Goal: Task Accomplishment & Management: Use online tool/utility

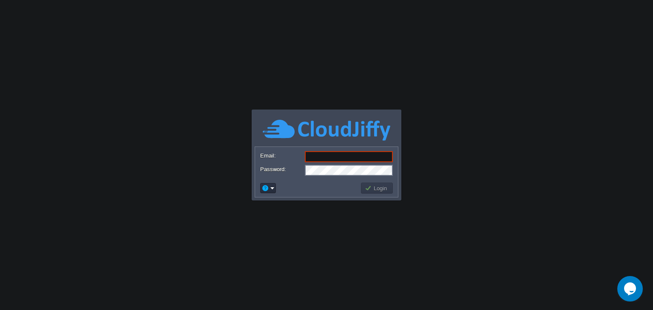
type input "[EMAIL_ADDRESS][DOMAIN_NAME]"
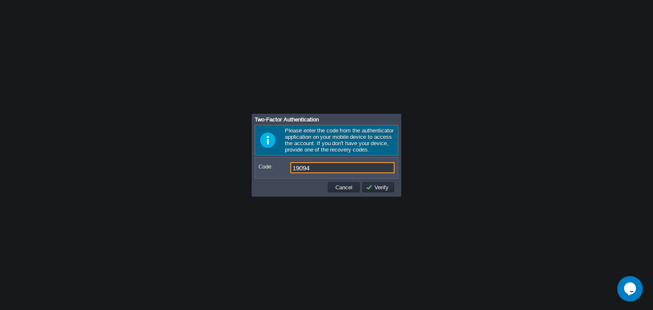
type input "190948"
click at [374, 187] on button "Verify" at bounding box center [379, 188] width 26 height 8
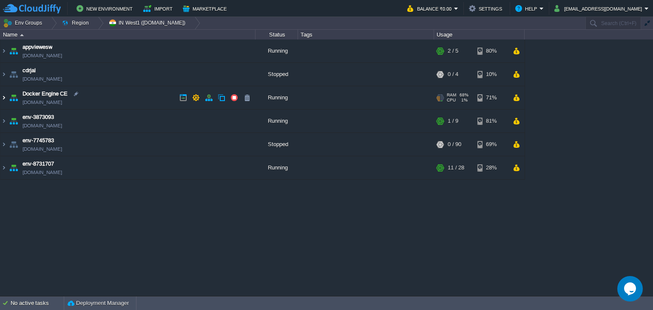
click at [4, 98] on img at bounding box center [3, 97] width 7 height 23
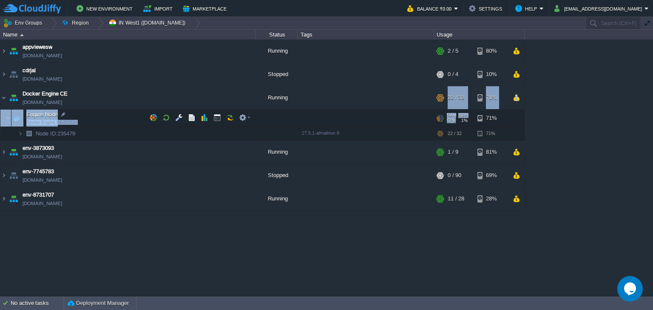
drag, startPoint x: 455, startPoint y: 98, endPoint x: 456, endPoint y: 109, distance: 10.7
click at [456, 114] on tbody "Docker Engine CE [DOMAIN_NAME] Running + Add to Env Group RAM 68% CPU 1% 22 / 3…" at bounding box center [262, 113] width 524 height 54
click at [206, 120] on button "button" at bounding box center [205, 118] width 8 height 8
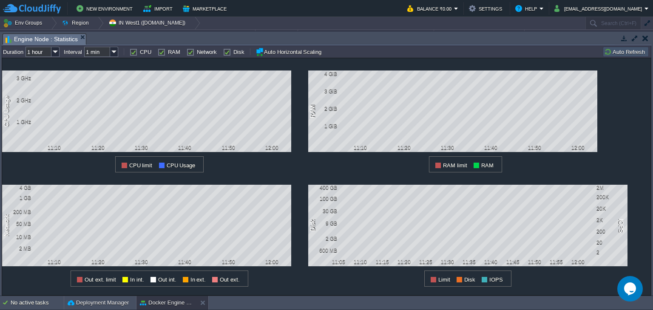
click at [647, 37] on button "button" at bounding box center [645, 38] width 6 height 8
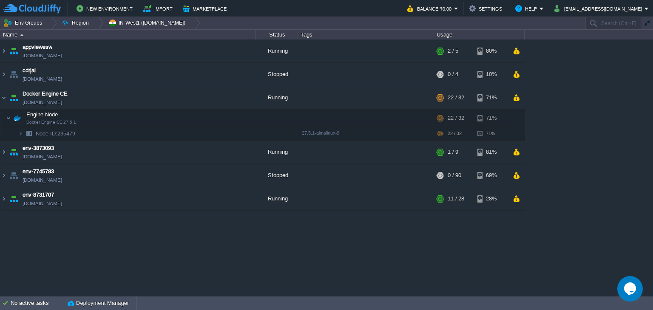
click at [565, 138] on div "appviewesw [DOMAIN_NAME] Running + Add to Env Group RAM 25% CPU 9% 2 / 5 80% cd…" at bounding box center [326, 168] width 653 height 257
click at [180, 117] on button "button" at bounding box center [179, 118] width 8 height 8
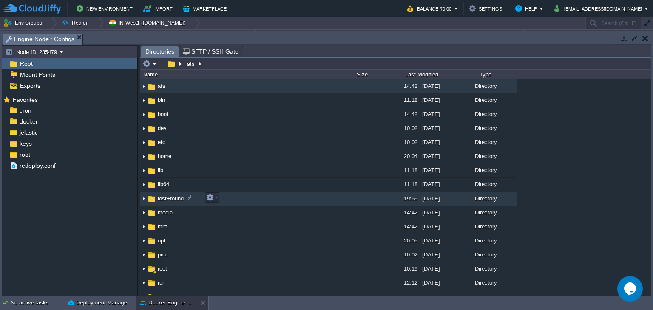
click at [149, 198] on img at bounding box center [151, 198] width 9 height 9
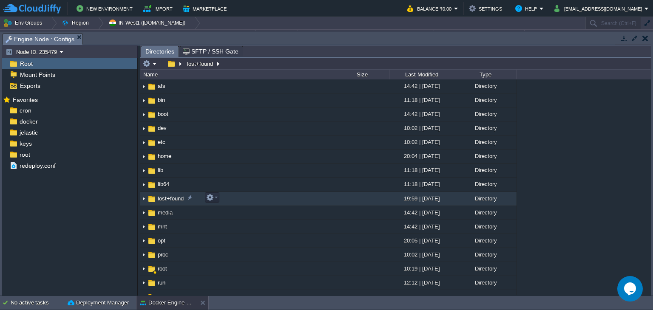
click at [236, 197] on td "lost+found" at bounding box center [236, 199] width 193 height 14
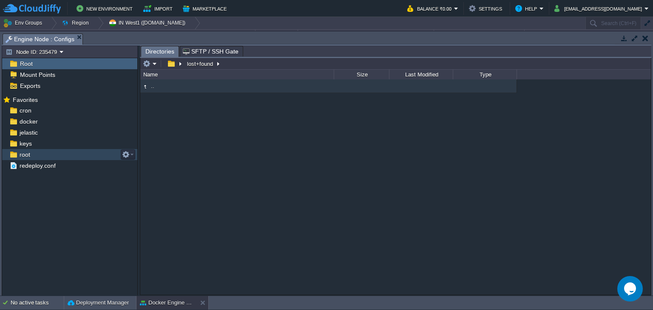
click at [41, 153] on div "root" at bounding box center [69, 154] width 135 height 11
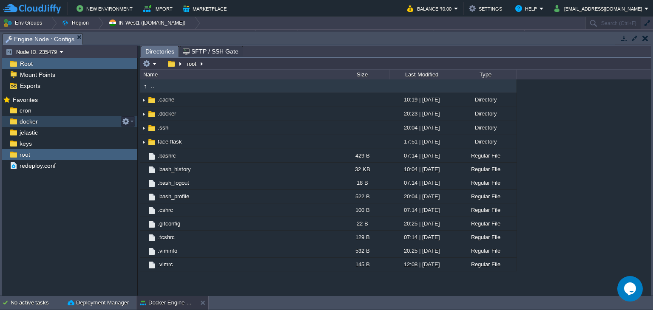
click at [84, 122] on div "docker" at bounding box center [69, 121] width 135 height 11
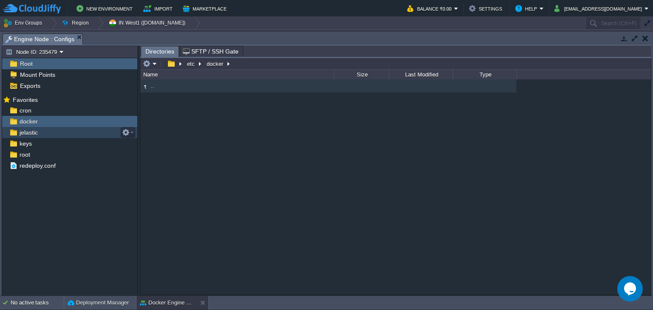
click at [84, 130] on div "jelastic" at bounding box center [69, 132] width 135 height 11
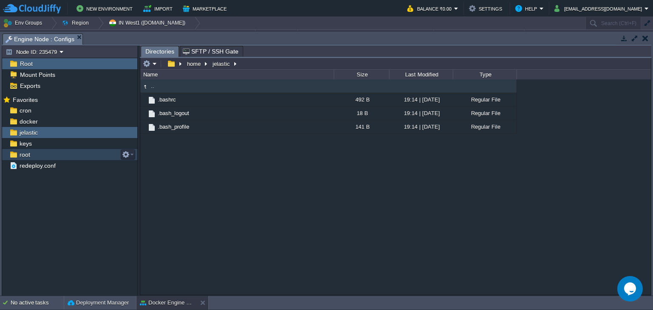
click at [90, 153] on div "root" at bounding box center [69, 154] width 135 height 11
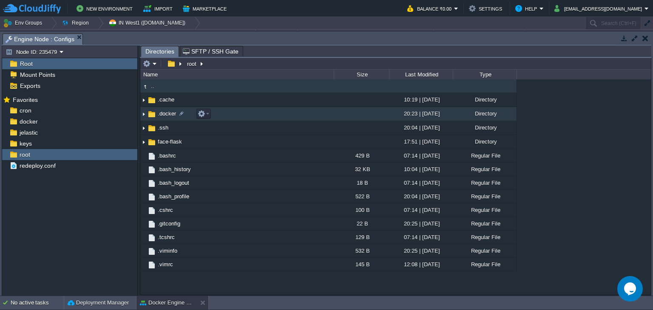
click at [240, 116] on td ".docker" at bounding box center [236, 114] width 193 height 14
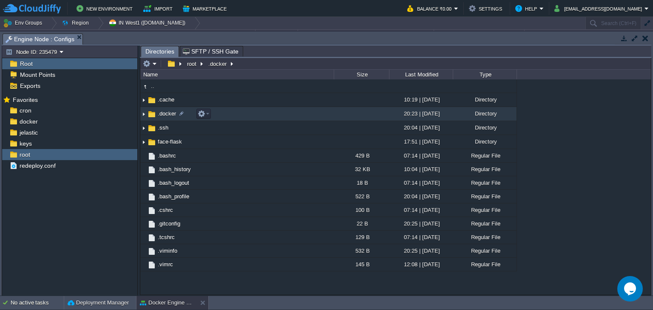
click at [240, 116] on td ".docker" at bounding box center [236, 114] width 193 height 14
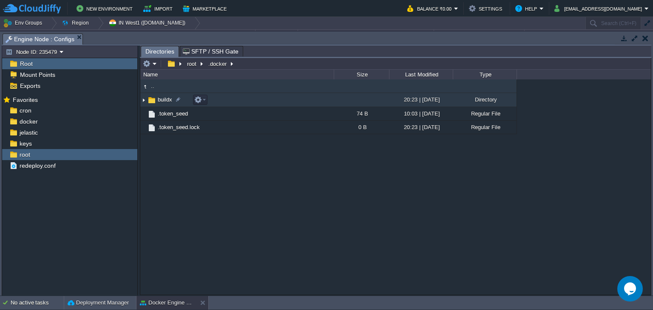
click at [269, 104] on td "buildx" at bounding box center [236, 100] width 193 height 14
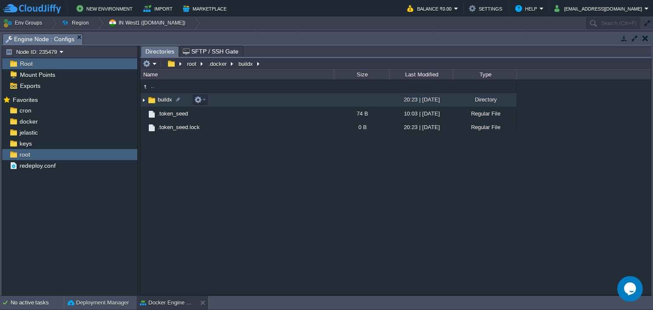
click at [269, 104] on td "buildx" at bounding box center [236, 100] width 193 height 14
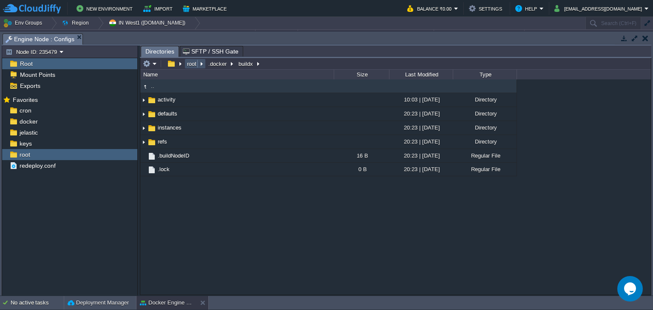
click at [189, 65] on button "root" at bounding box center [192, 64] width 13 height 8
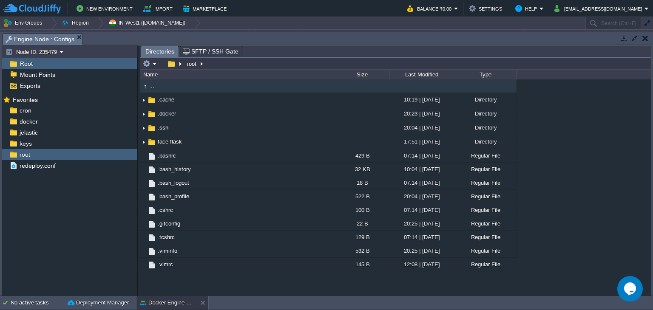
click at [68, 66] on div "Root" at bounding box center [69, 63] width 135 height 11
click at [156, 65] on td at bounding box center [150, 64] width 17 height 10
click at [180, 65] on em at bounding box center [174, 64] width 18 height 8
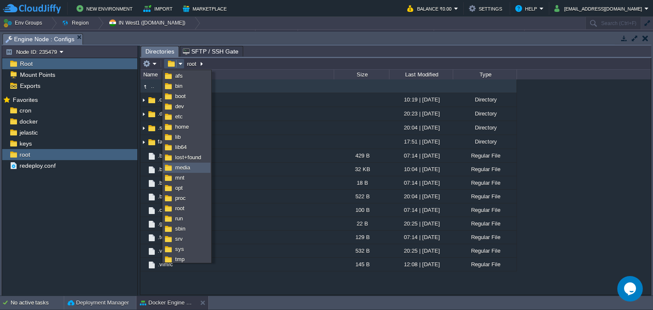
click at [196, 167] on link "media" at bounding box center [187, 167] width 46 height 9
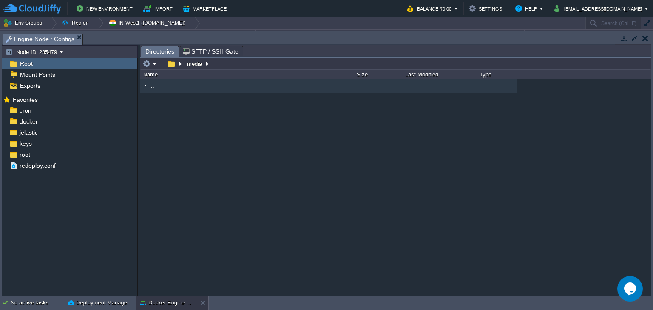
click at [623, 39] on button "button" at bounding box center [624, 38] width 8 height 8
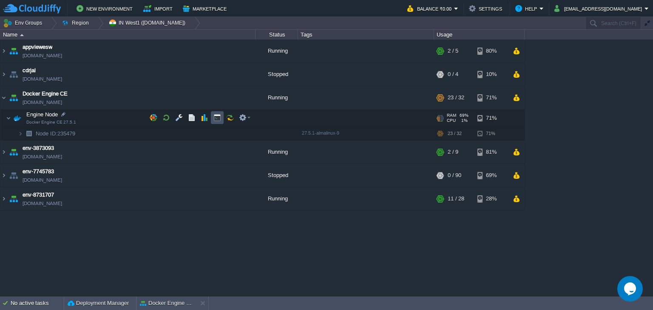
click at [218, 118] on button "button" at bounding box center [217, 118] width 8 height 8
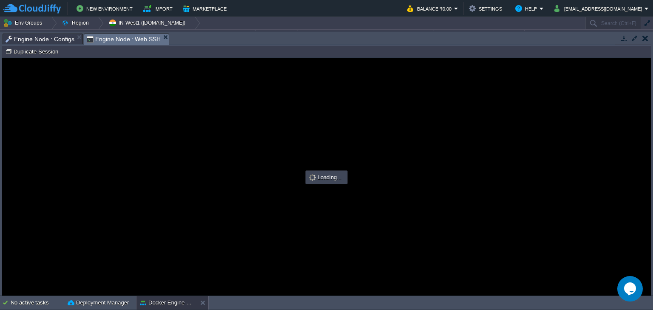
type input "#000000"
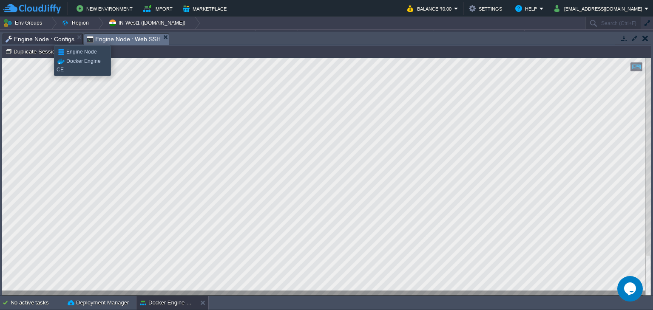
click at [48, 38] on span "Engine Node : Configs" at bounding box center [40, 39] width 69 height 10
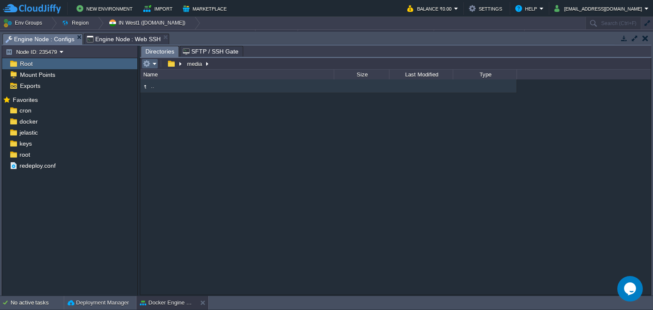
click at [154, 62] on em at bounding box center [150, 64] width 14 height 8
click at [180, 63] on em at bounding box center [174, 64] width 18 height 8
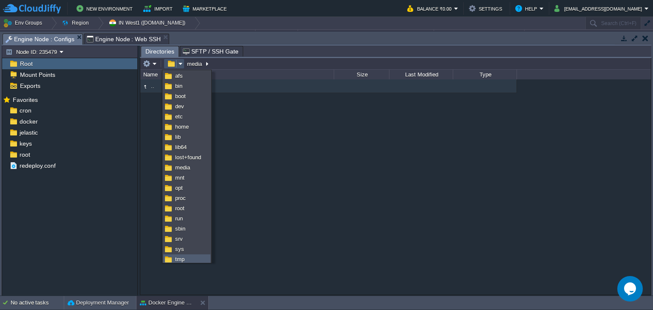
scroll to position [23, 0]
click at [189, 256] on link "var" at bounding box center [187, 257] width 46 height 9
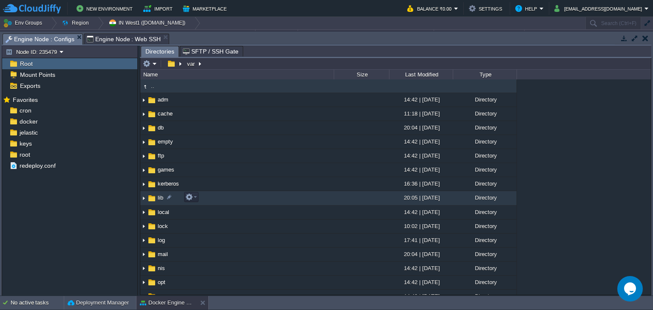
click at [223, 201] on td "lib" at bounding box center [236, 198] width 193 height 14
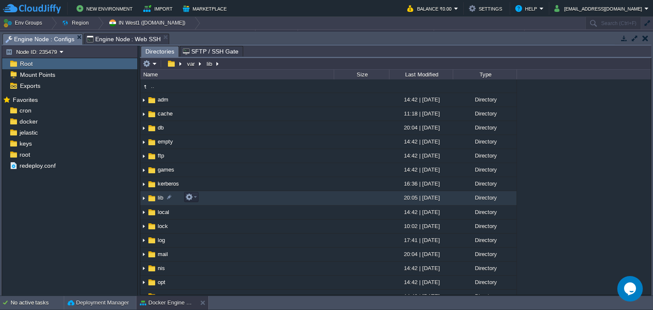
click at [223, 201] on td "lib" at bounding box center [236, 198] width 193 height 14
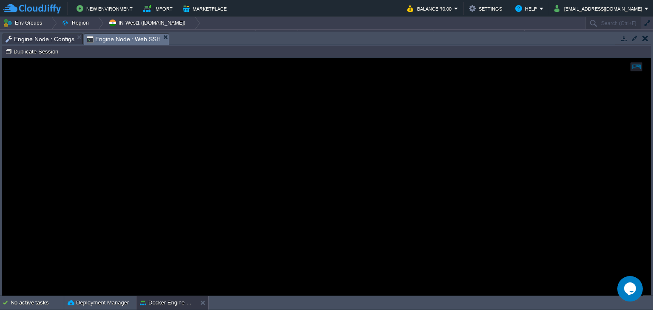
click at [123, 38] on span "Engine Node : Web SSH" at bounding box center [124, 39] width 74 height 11
click at [55, 38] on span "Engine Node : Configs" at bounding box center [40, 39] width 69 height 10
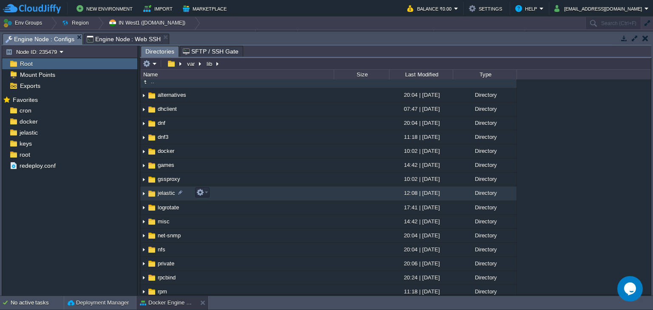
scroll to position [0, 0]
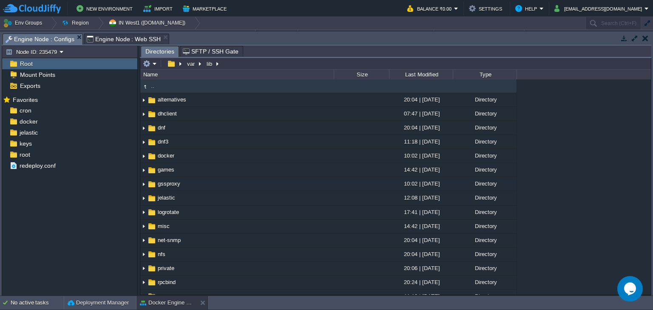
click at [117, 40] on span "Engine Node : Web SSH" at bounding box center [124, 39] width 74 height 10
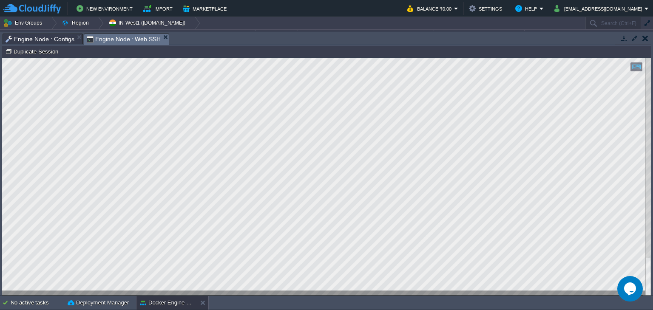
click at [31, 37] on span "Engine Node : Configs" at bounding box center [40, 39] width 69 height 10
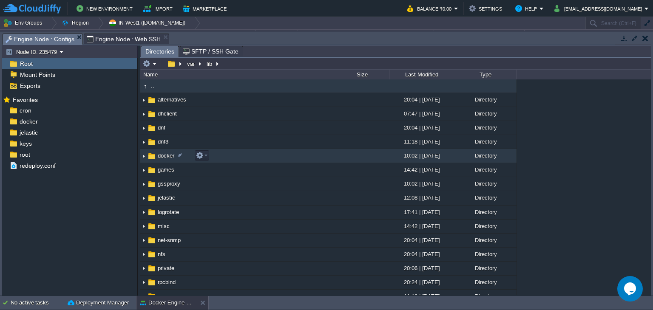
click at [224, 158] on td "docker" at bounding box center [236, 156] width 193 height 14
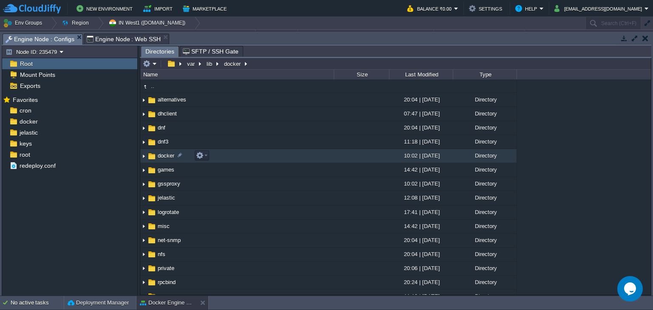
click at [224, 158] on td "docker" at bounding box center [236, 156] width 193 height 14
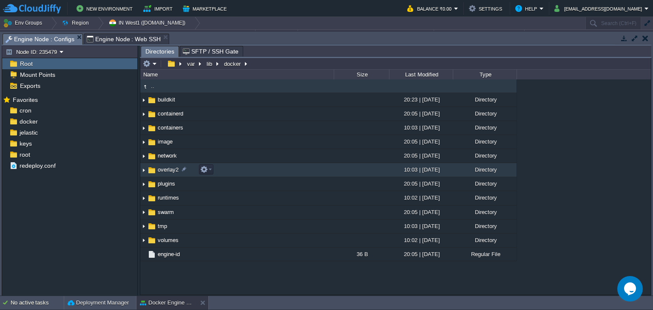
click at [245, 173] on td "overlay2" at bounding box center [236, 170] width 193 height 14
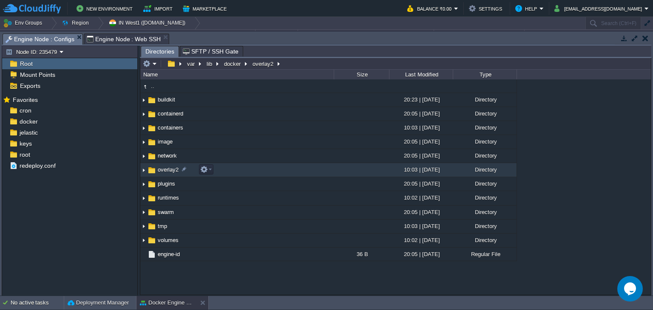
click at [245, 173] on td "overlay2" at bounding box center [236, 170] width 193 height 14
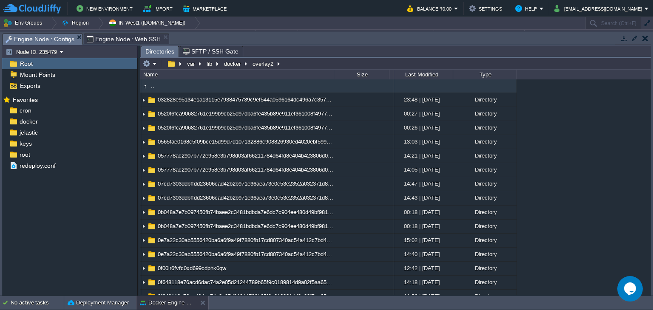
drag, startPoint x: 334, startPoint y: 77, endPoint x: 394, endPoint y: 79, distance: 60.0
click at [394, 79] on tr "Name Size Last Modified Type" at bounding box center [329, 75] width 376 height 10
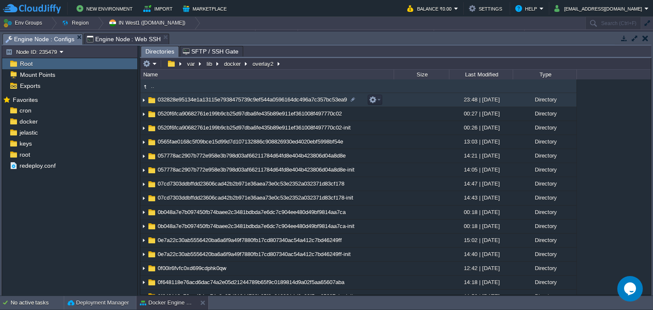
click at [173, 100] on span "032828e95134e1a13115e7938475739c9ef544a0596164dc496a7c357bc53ea9" at bounding box center [252, 99] width 192 height 7
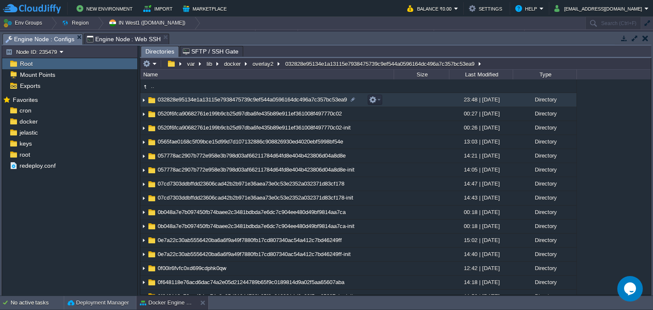
click at [173, 100] on span "032828e95134e1a13115e7938475739c9ef544a0596164dc496a7c357bc53ea9" at bounding box center [252, 99] width 192 height 7
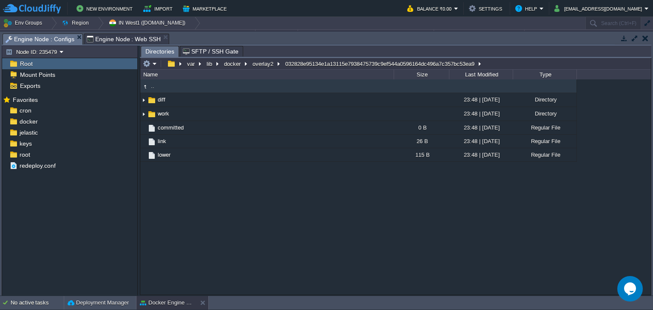
click at [108, 40] on span "Engine Node : Web SSH" at bounding box center [124, 39] width 74 height 10
click at [58, 37] on span "Engine Node : Configs" at bounding box center [40, 39] width 69 height 11
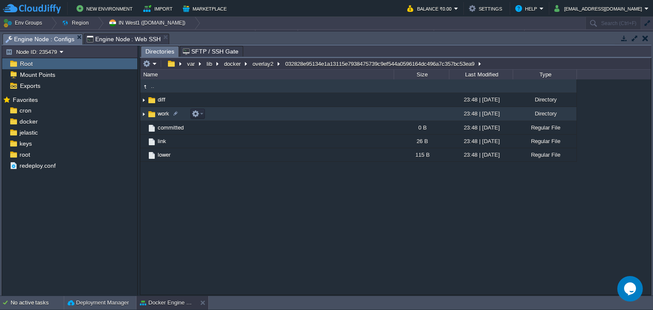
click at [227, 116] on td "work" at bounding box center [266, 114] width 253 height 14
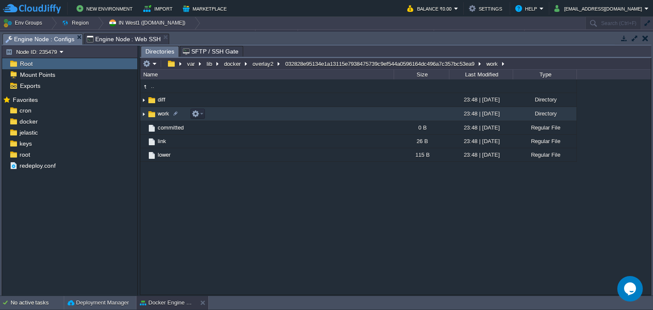
click at [227, 116] on td "work" at bounding box center [266, 114] width 253 height 14
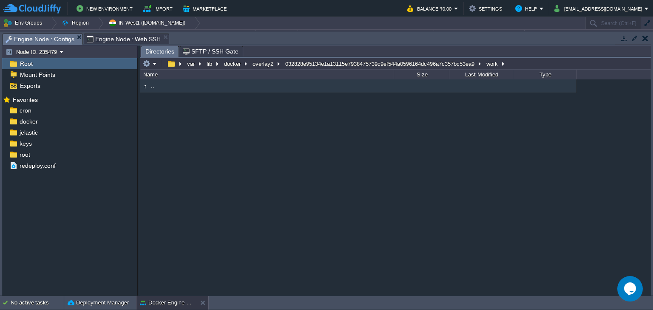
click at [145, 87] on img at bounding box center [144, 86] width 9 height 9
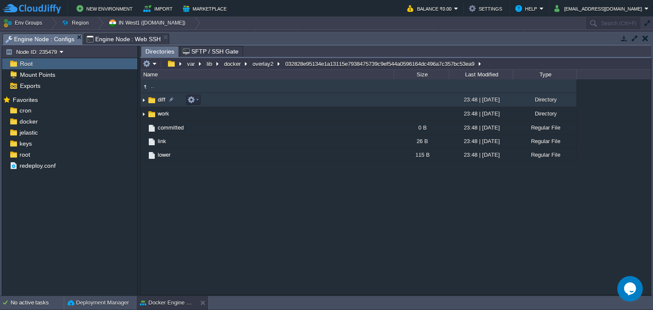
click at [232, 101] on td "diff" at bounding box center [266, 100] width 253 height 14
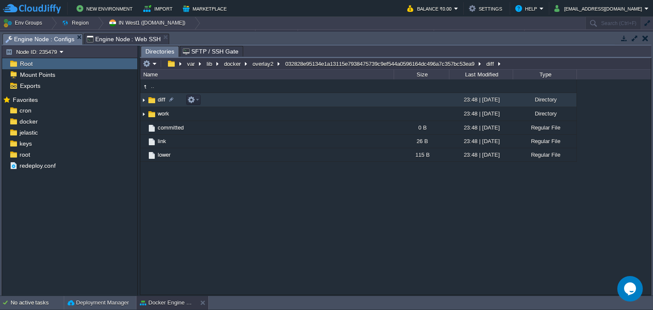
click at [232, 101] on td "diff" at bounding box center [266, 100] width 253 height 14
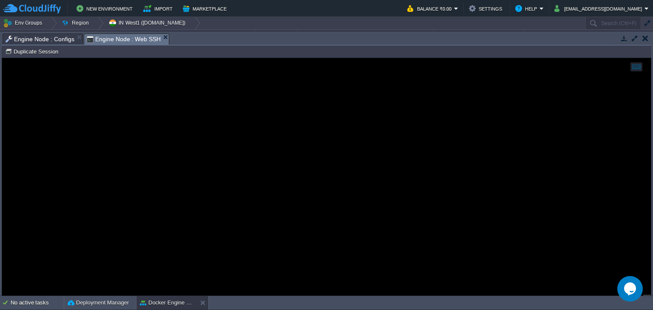
click at [100, 38] on span "Engine Node : Web SSH" at bounding box center [124, 39] width 74 height 11
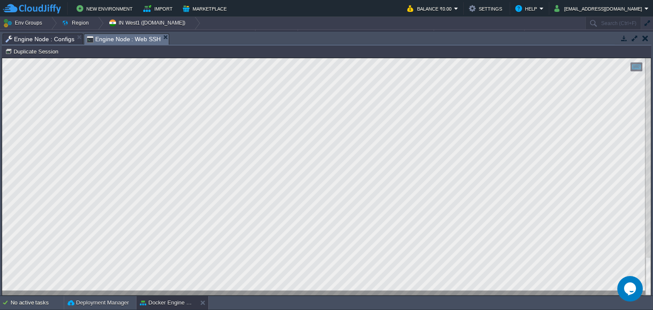
click at [57, 40] on span "Engine Node : Configs" at bounding box center [40, 39] width 69 height 10
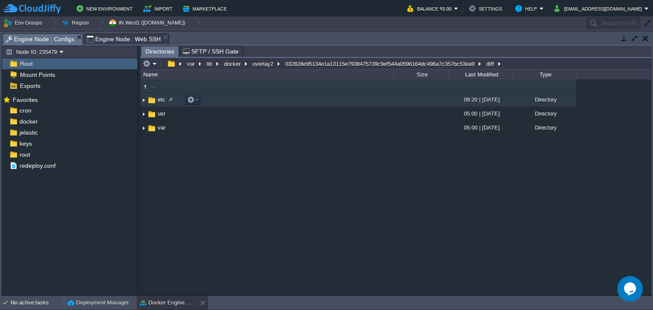
click at [212, 101] on td "etc" at bounding box center [266, 100] width 253 height 14
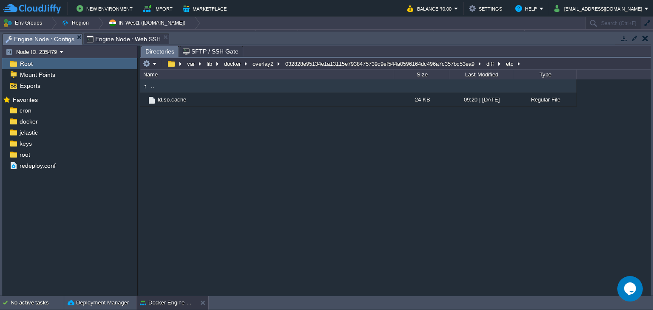
click at [145, 87] on img at bounding box center [144, 86] width 9 height 9
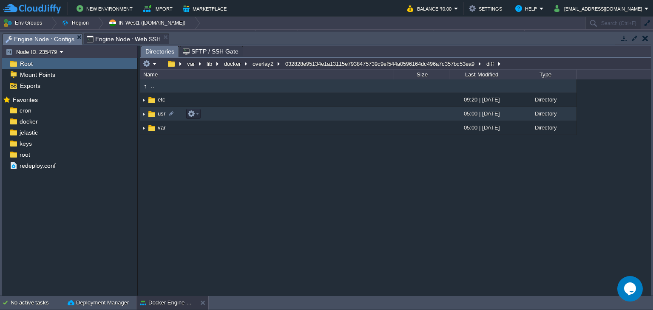
click at [245, 114] on td "usr" at bounding box center [266, 114] width 253 height 14
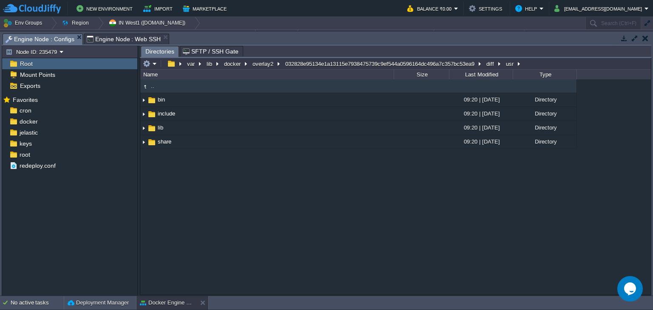
click at [144, 87] on img at bounding box center [144, 86] width 9 height 9
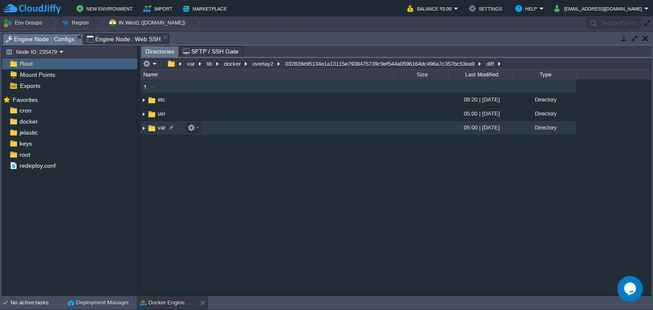
click at [212, 129] on td "var" at bounding box center [266, 128] width 253 height 14
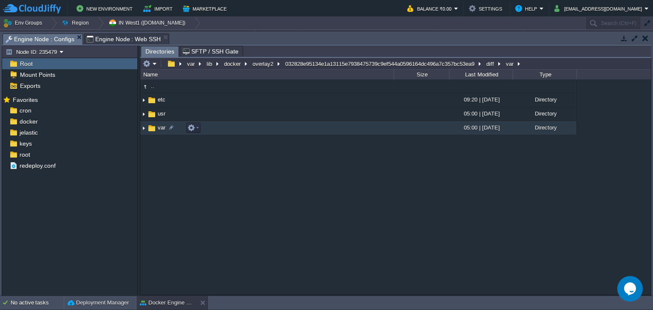
click at [212, 129] on td "var" at bounding box center [266, 128] width 253 height 14
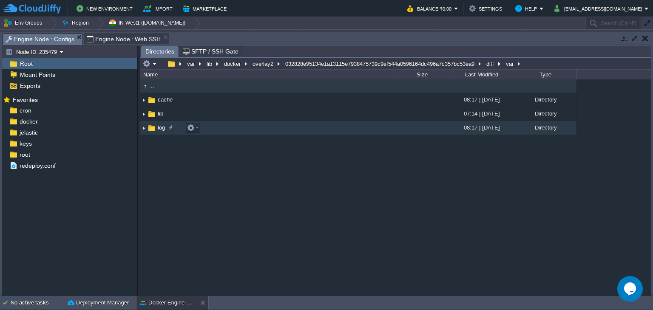
click at [222, 130] on td "log" at bounding box center [266, 128] width 253 height 14
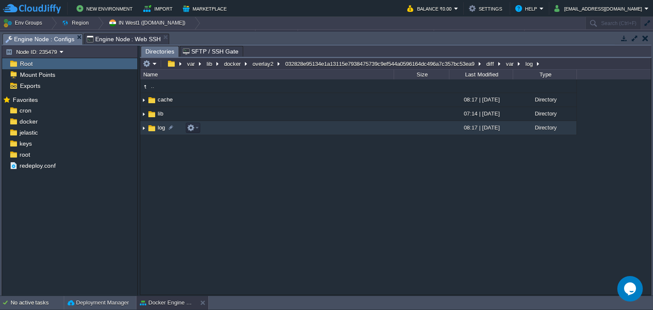
click at [222, 130] on td "log" at bounding box center [266, 128] width 253 height 14
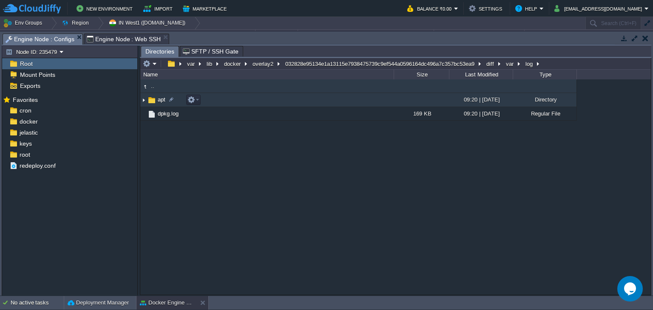
click at [220, 102] on td "apt" at bounding box center [266, 100] width 253 height 14
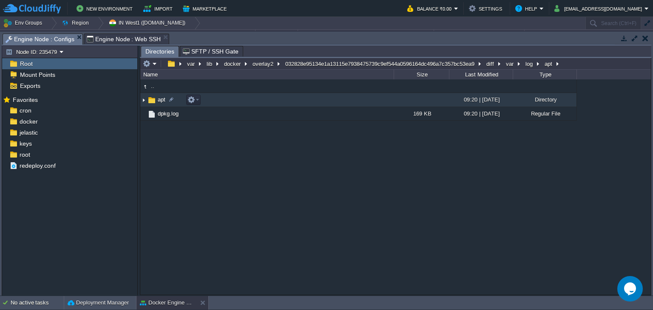
click at [220, 102] on td "apt" at bounding box center [266, 100] width 253 height 14
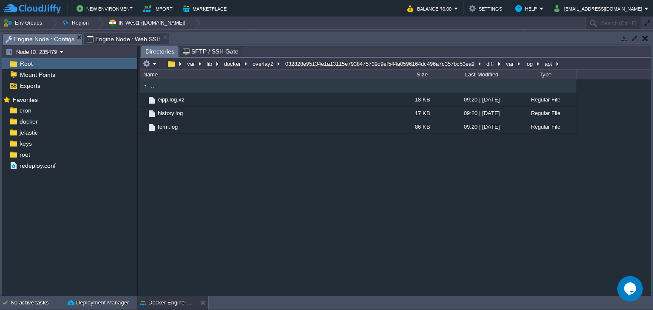
click at [144, 87] on img at bounding box center [144, 86] width 9 height 9
click at [145, 88] on img at bounding box center [144, 86] width 9 height 9
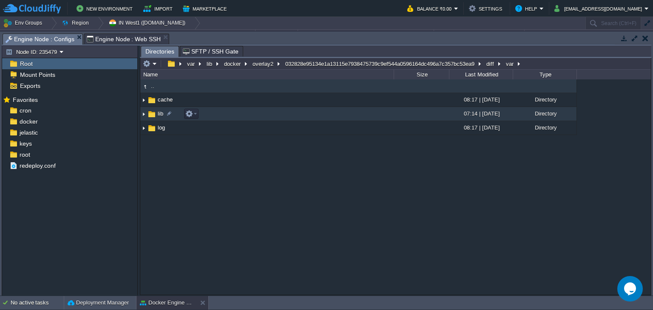
click at [224, 116] on td "lib" at bounding box center [266, 114] width 253 height 14
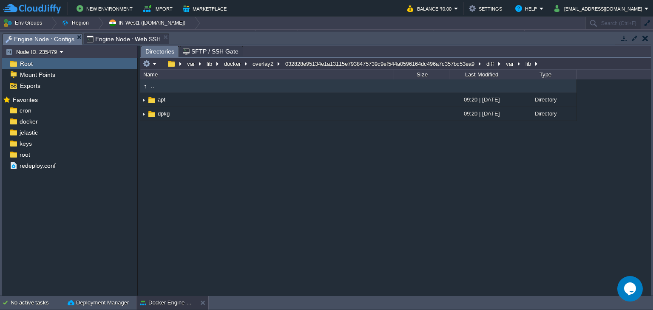
click at [644, 40] on button "button" at bounding box center [645, 38] width 6 height 8
